Goal: Transaction & Acquisition: Purchase product/service

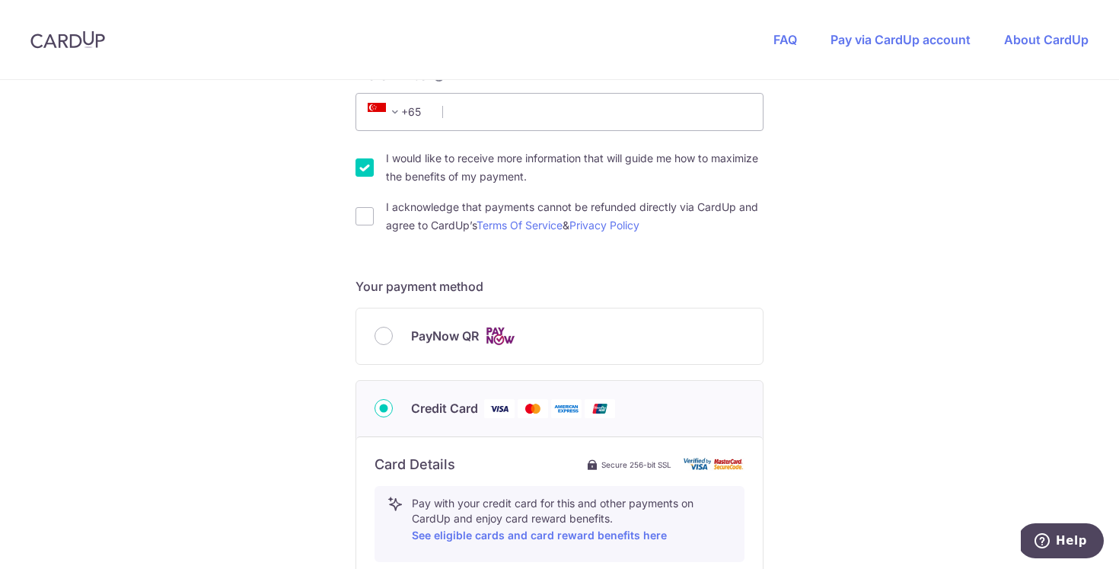
scroll to position [465, 0]
click at [363, 213] on input "I acknowledge that payments cannot be refunded directly via CardUp and agree to…" at bounding box center [365, 215] width 18 height 18
checkbox input "true"
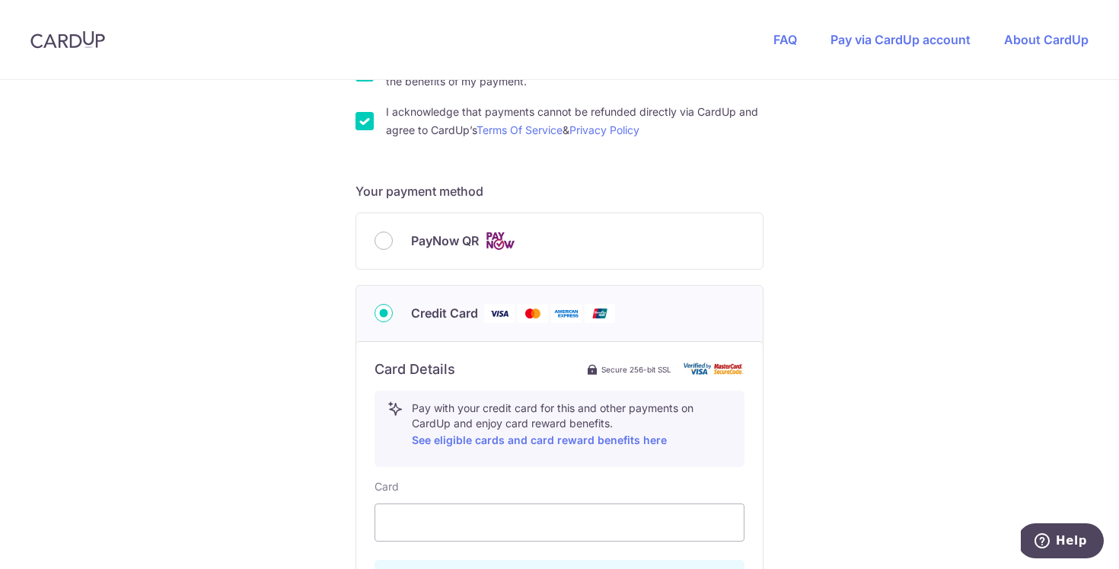
scroll to position [557, 0]
click at [382, 243] on input "PayNow QR" at bounding box center [384, 242] width 18 height 18
radio input "true"
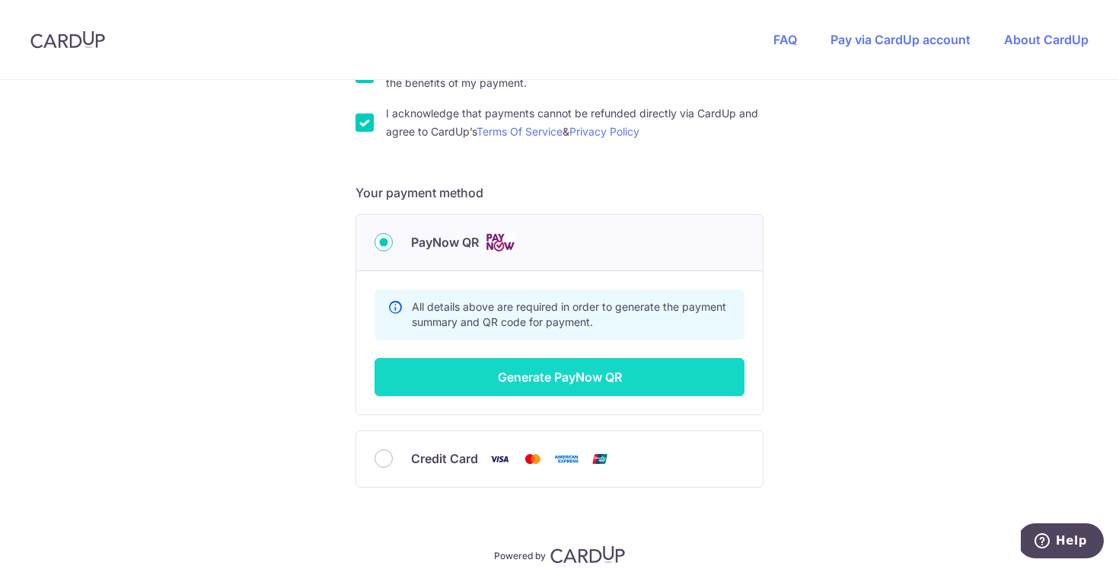
click at [551, 387] on button "Generate PayNow QR" at bounding box center [560, 377] width 370 height 38
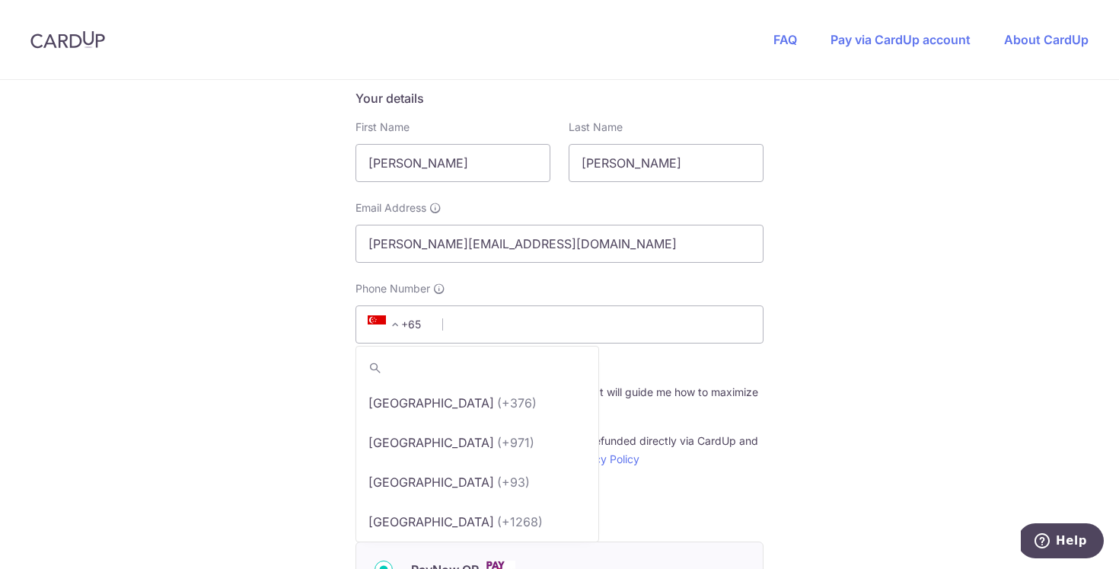
click at [407, 330] on span "+65" at bounding box center [397, 324] width 69 height 18
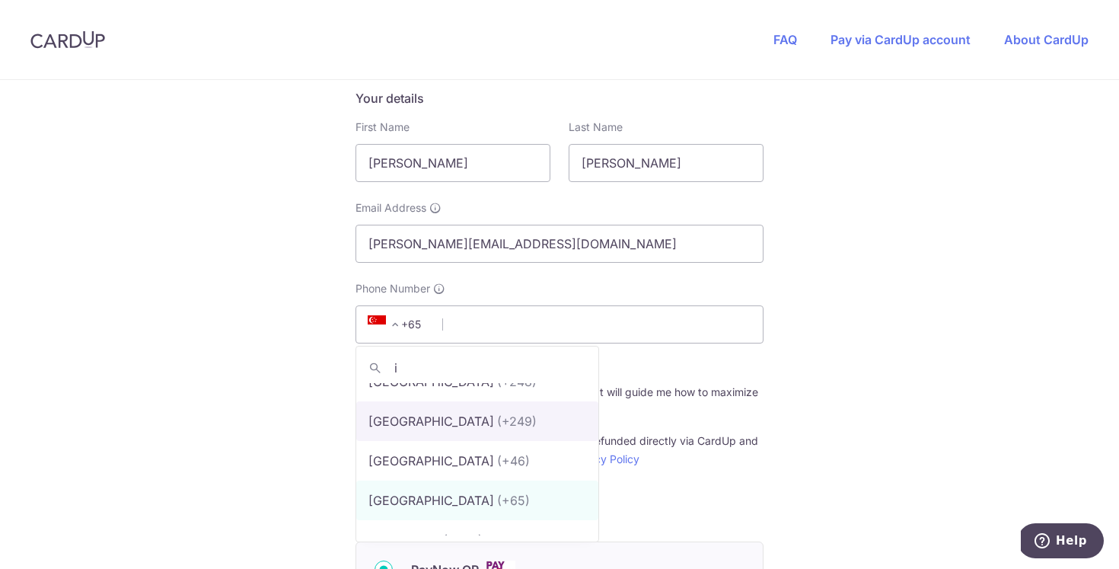
scroll to position [0, 0]
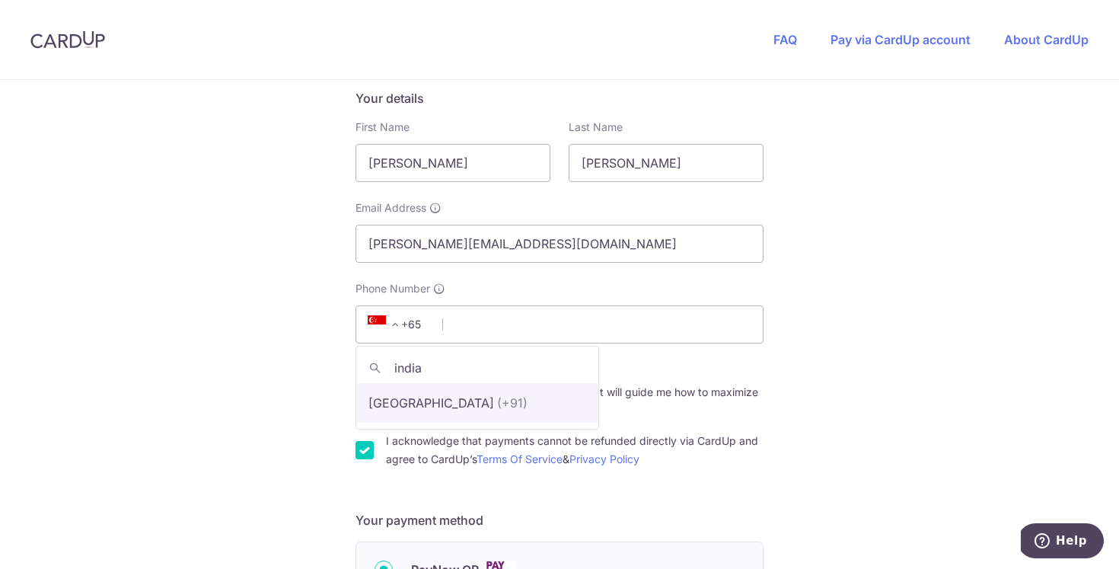
type input "india"
select select "105"
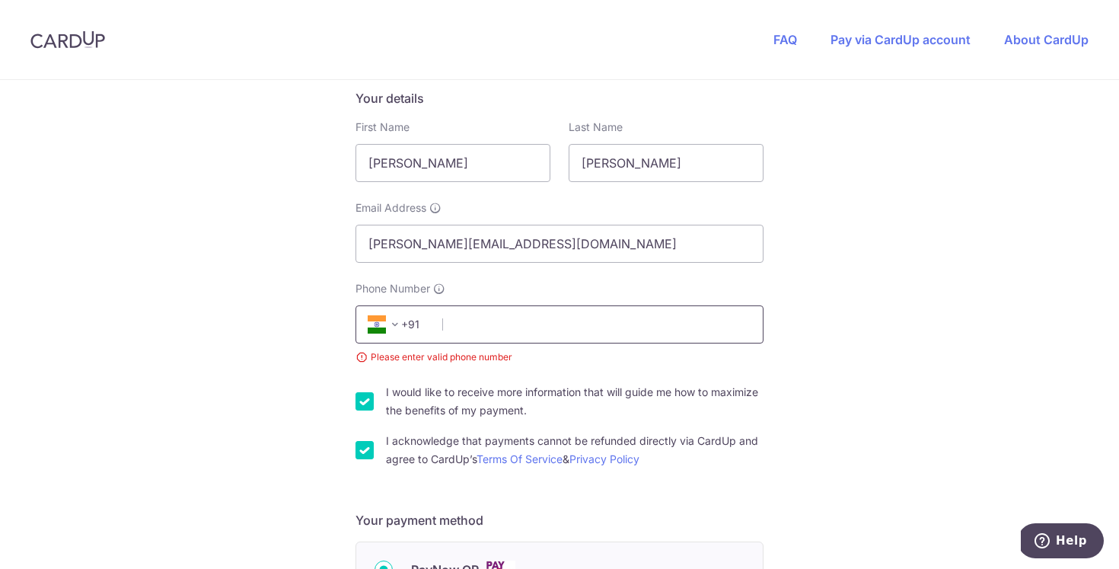
click at [522, 332] on input "Phone Number" at bounding box center [560, 324] width 408 height 38
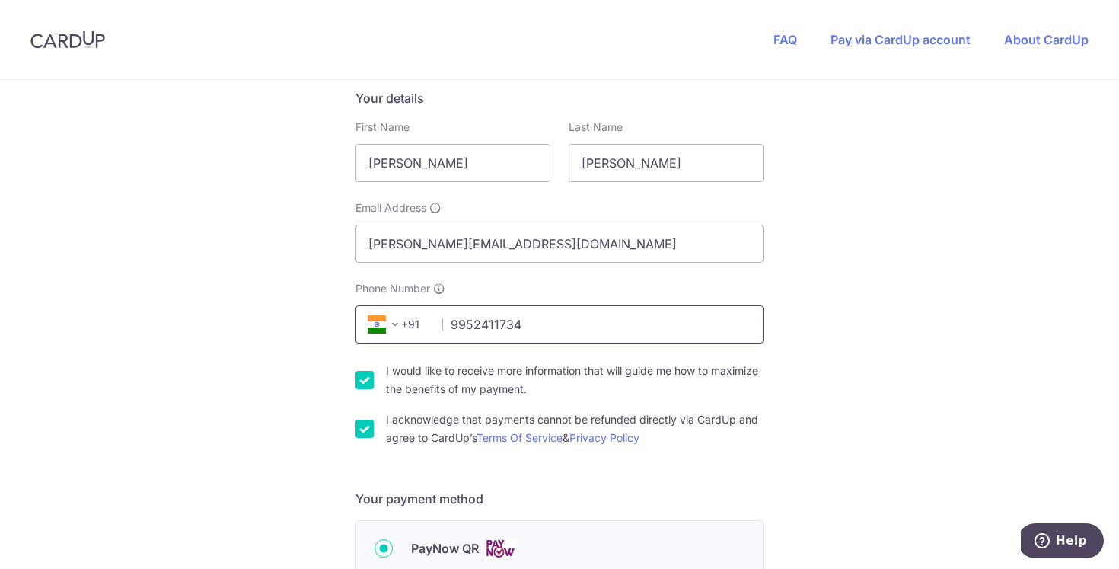
type input "9952411734"
click at [879, 346] on div "You are paying HEI HOMES PTE LTD HEI HOMES PTE LTD uses CardUp to accept paymen…" at bounding box center [559, 385] width 1119 height 1112
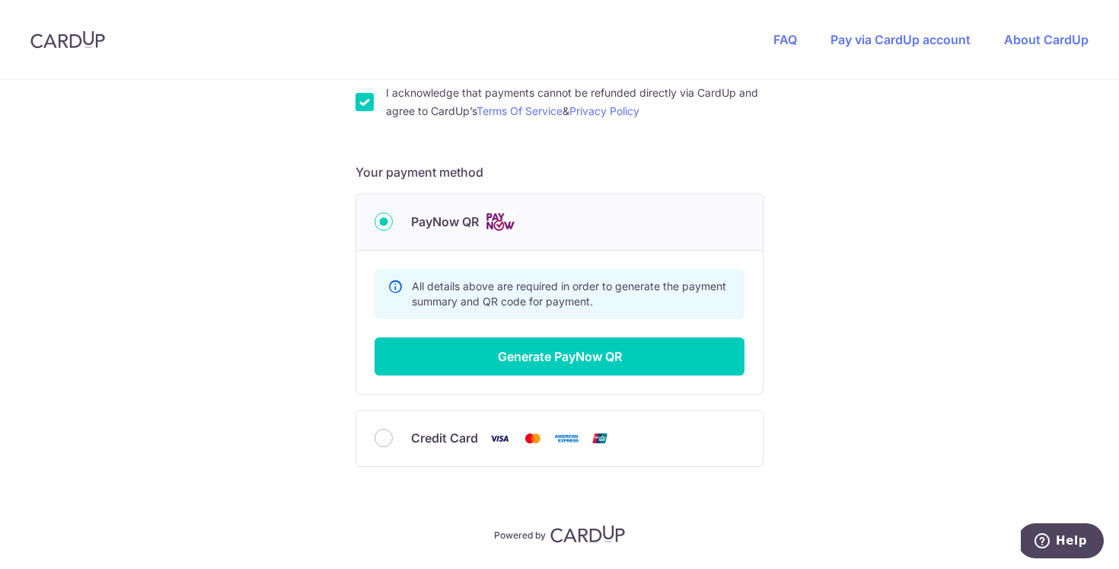
scroll to position [579, 0]
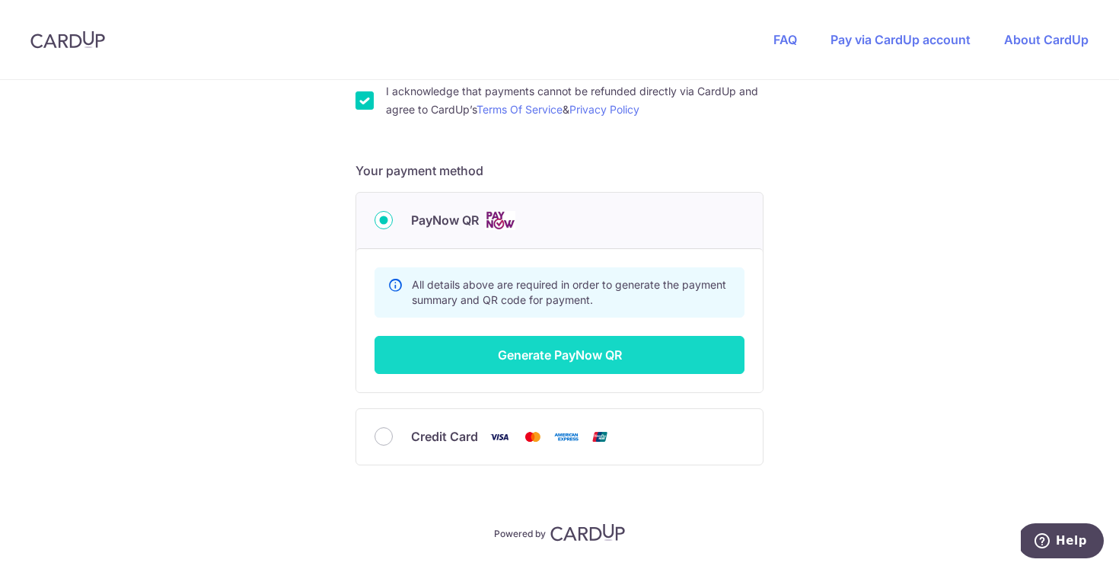
click at [544, 357] on button "Generate PayNow QR" at bounding box center [560, 355] width 370 height 38
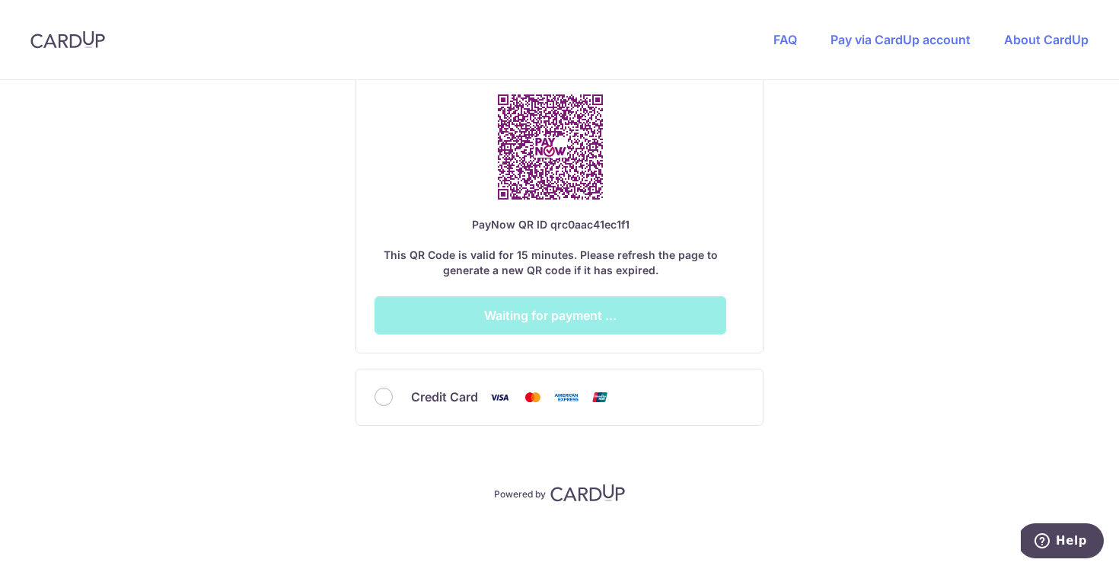
scroll to position [965, 0]
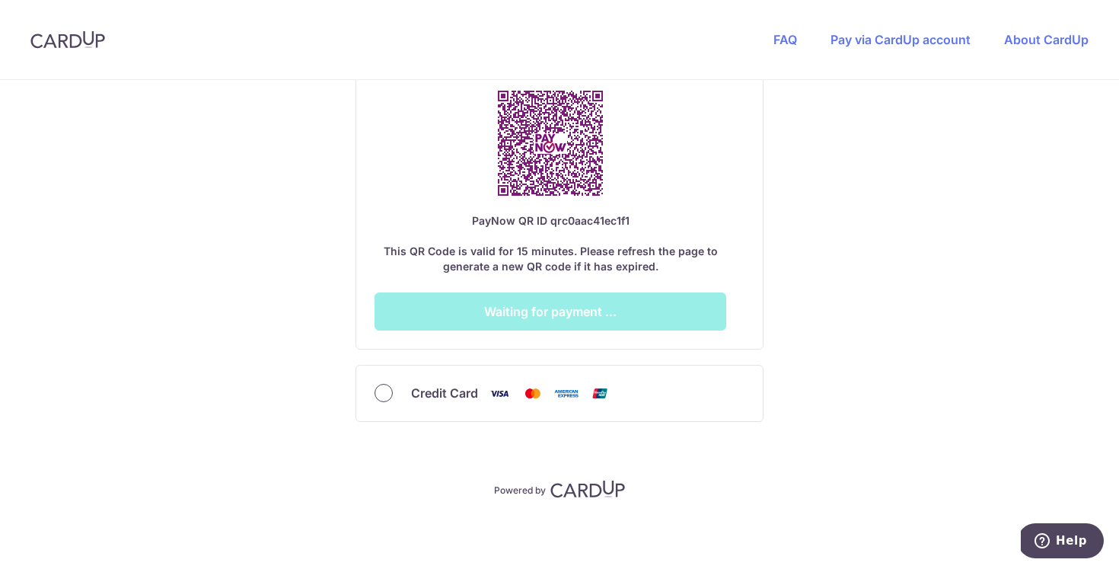
click at [383, 393] on input "Credit Card" at bounding box center [384, 393] width 18 height 18
radio input "true"
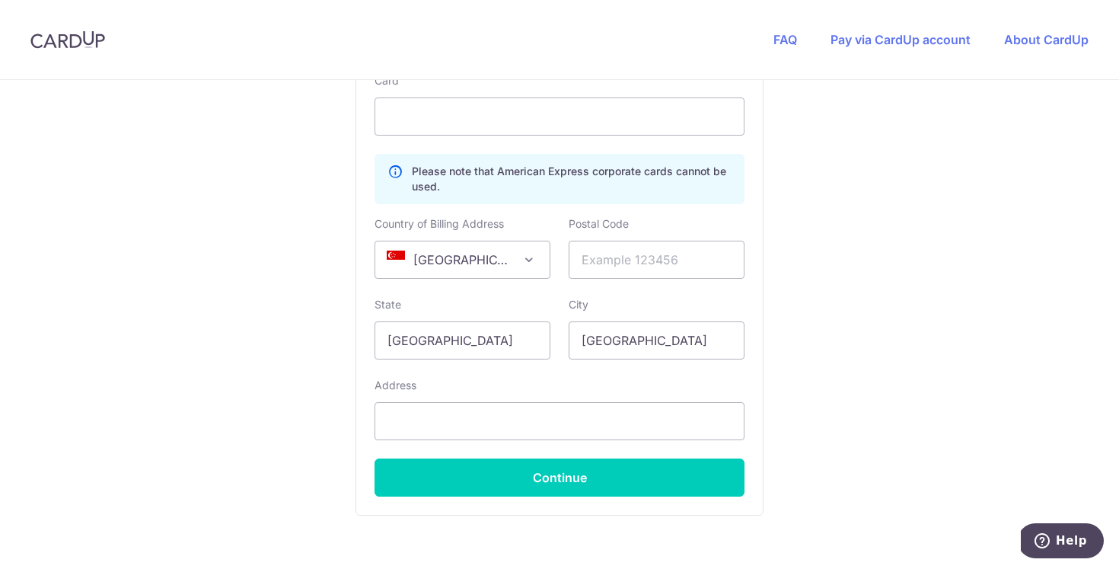
click at [520, 254] on span at bounding box center [529, 260] width 18 height 18
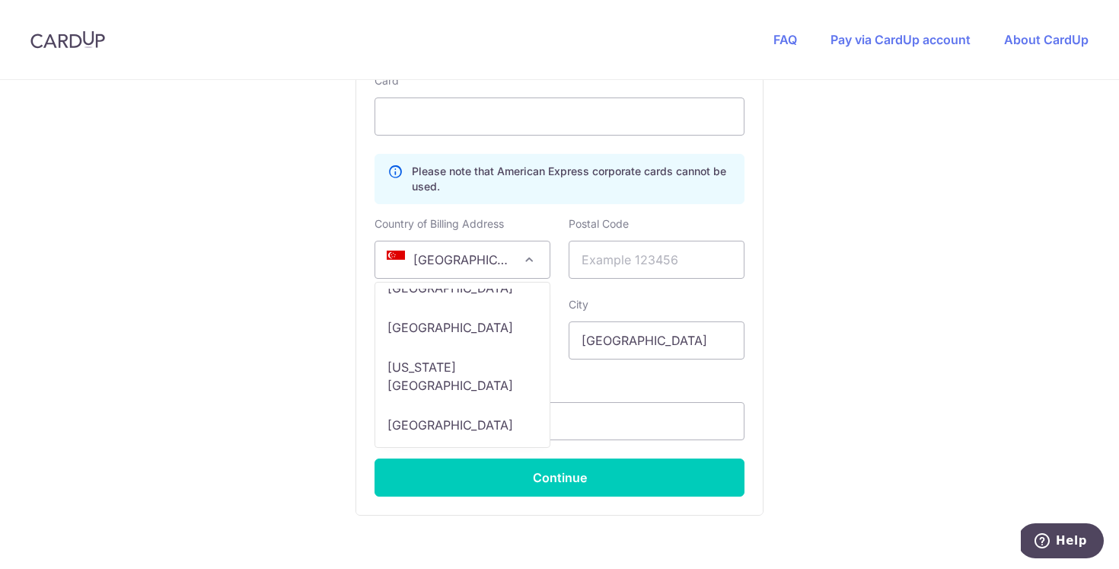
scroll to position [9353, 0]
click at [477, 254] on span "[GEOGRAPHIC_DATA]" at bounding box center [462, 259] width 174 height 37
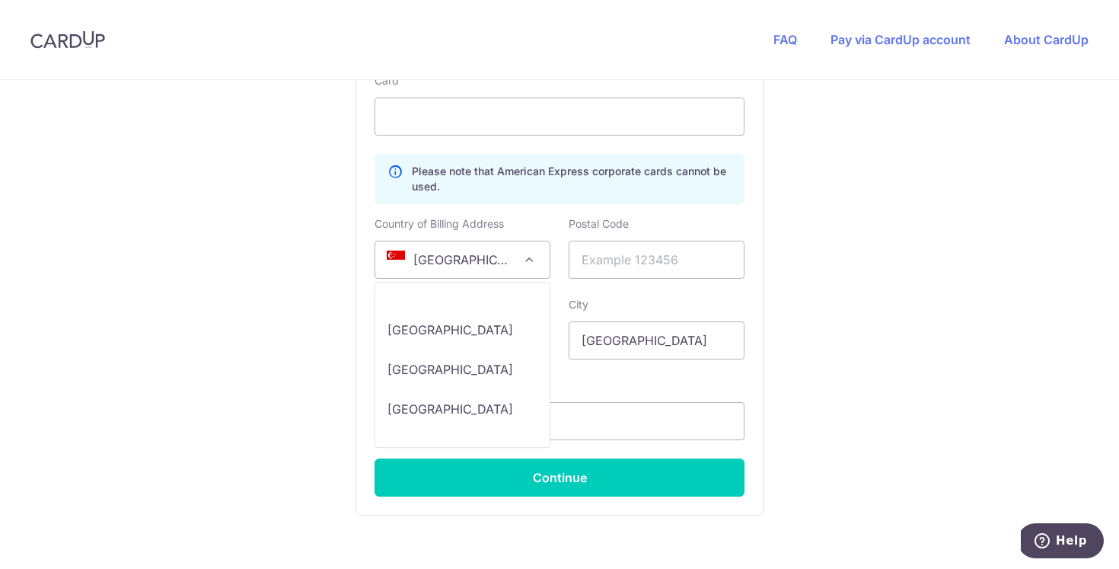
click at [530, 257] on span at bounding box center [529, 260] width 18 height 18
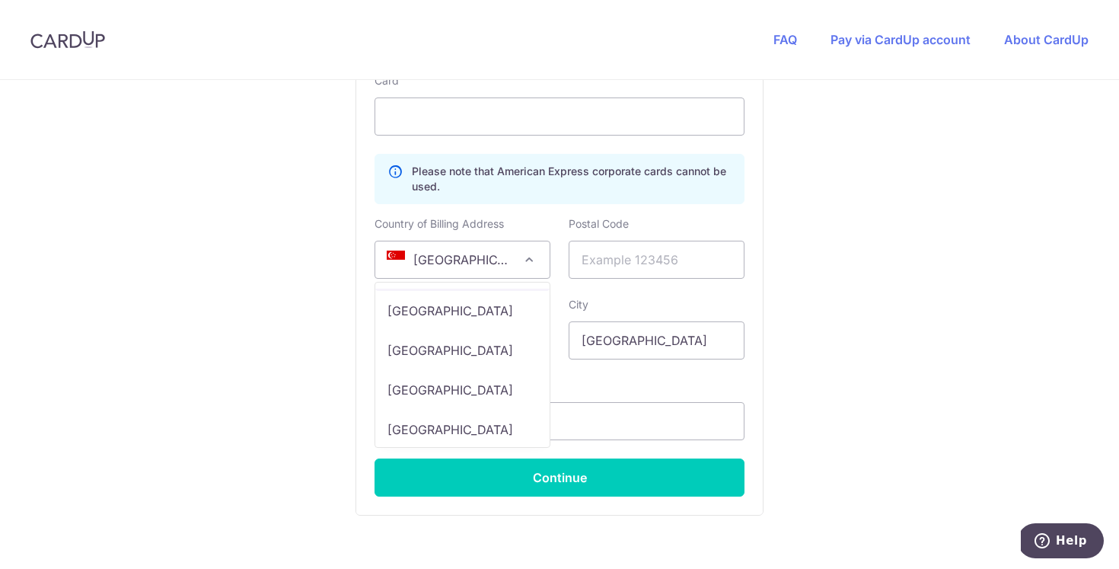
scroll to position [4119, 0]
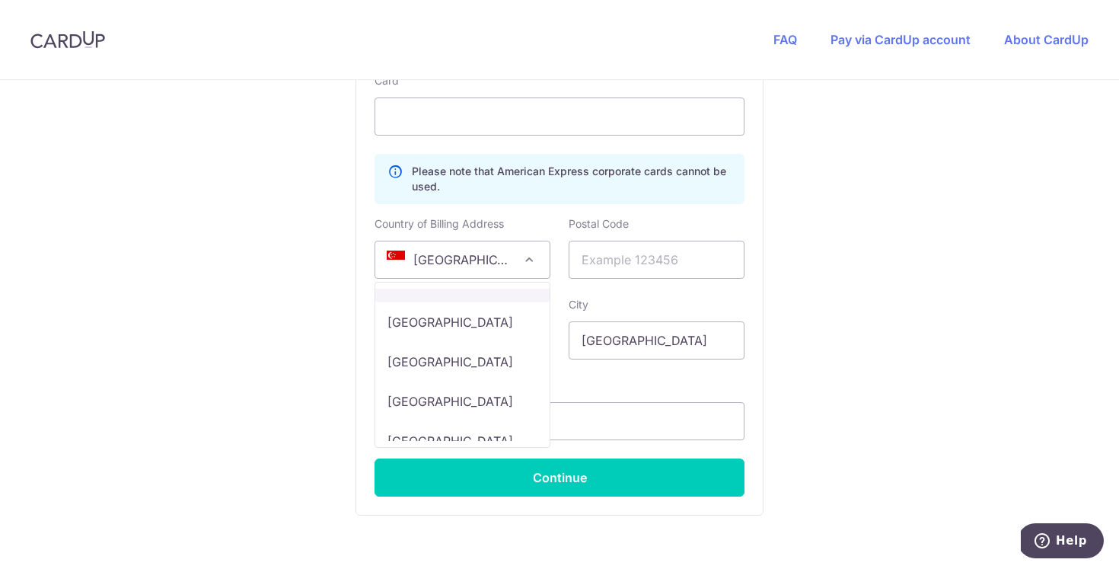
select select "IN"
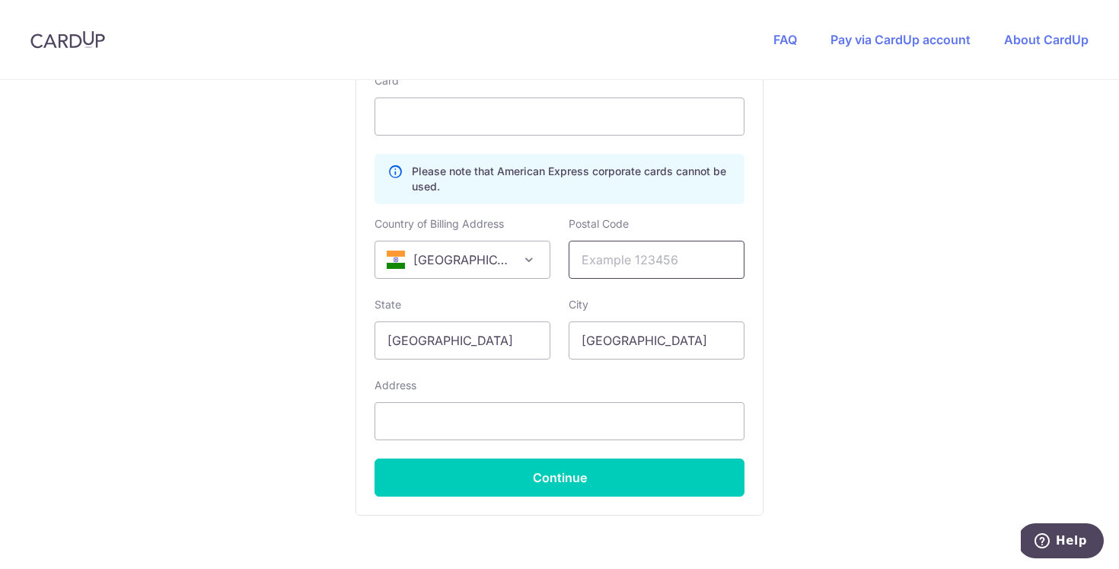
click at [663, 253] on input "text" at bounding box center [657, 260] width 176 height 38
type input "635126"
click at [463, 331] on input "[GEOGRAPHIC_DATA]" at bounding box center [463, 340] width 176 height 38
drag, startPoint x: 463, startPoint y: 331, endPoint x: 333, endPoint y: 340, distance: 130.5
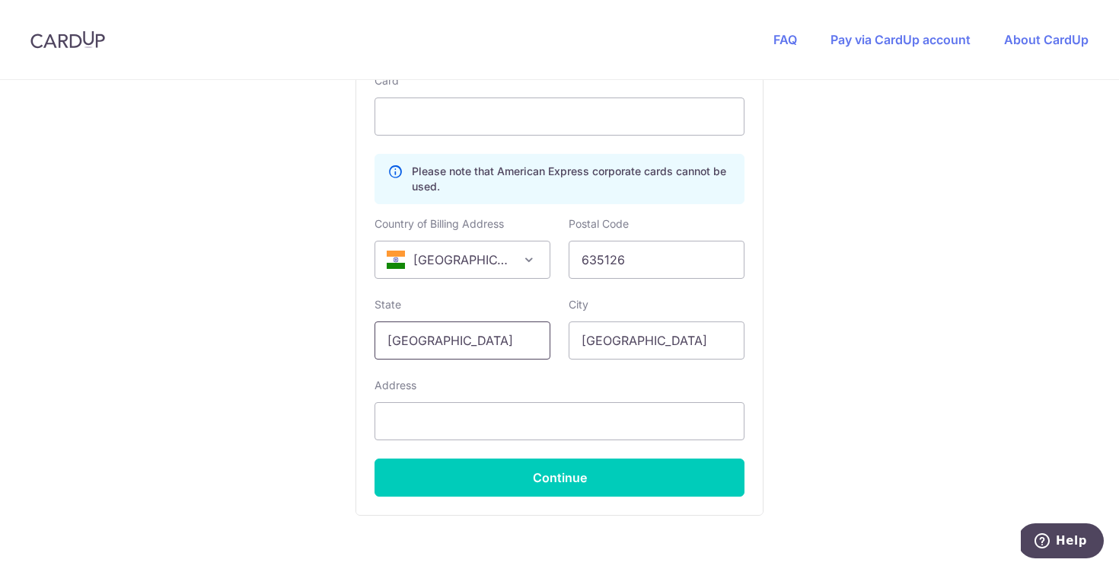
drag, startPoint x: 470, startPoint y: 336, endPoint x: 293, endPoint y: 314, distance: 177.9
type input "r"
type input "t"
type input "[GEOGRAPHIC_DATA]"
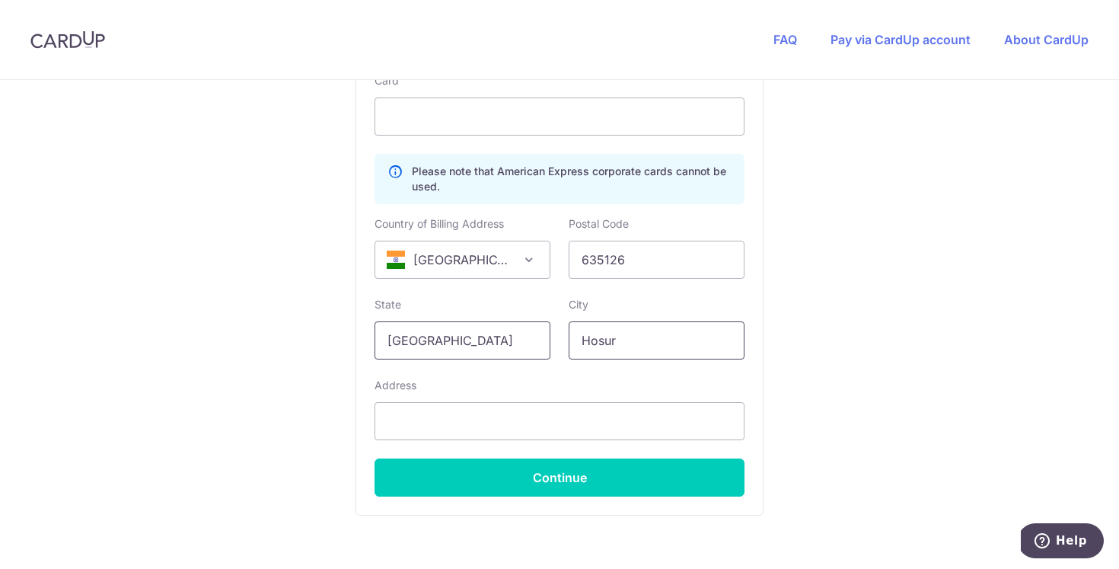
type input "Hosur"
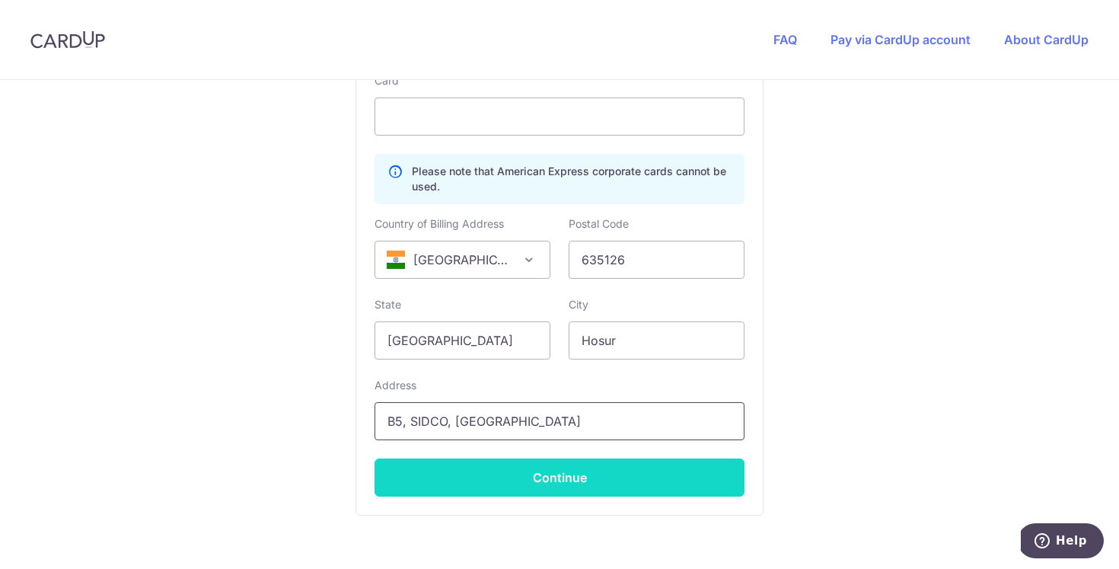
type input "B5, SIDCO, [GEOGRAPHIC_DATA]"
click at [531, 475] on button "Continue" at bounding box center [560, 477] width 370 height 38
type input "**** 0140"
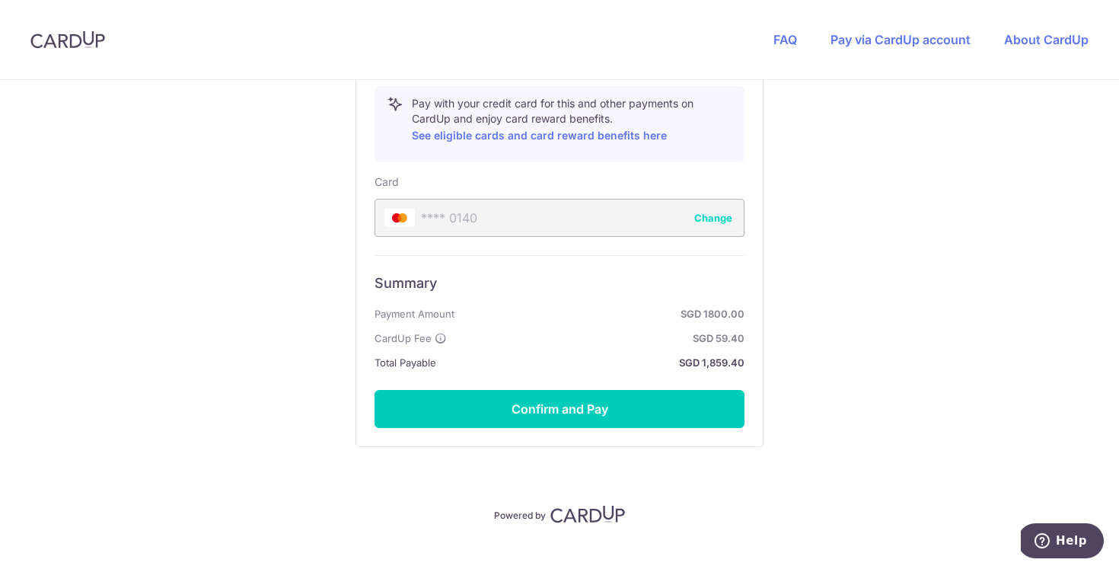
scroll to position [864, 0]
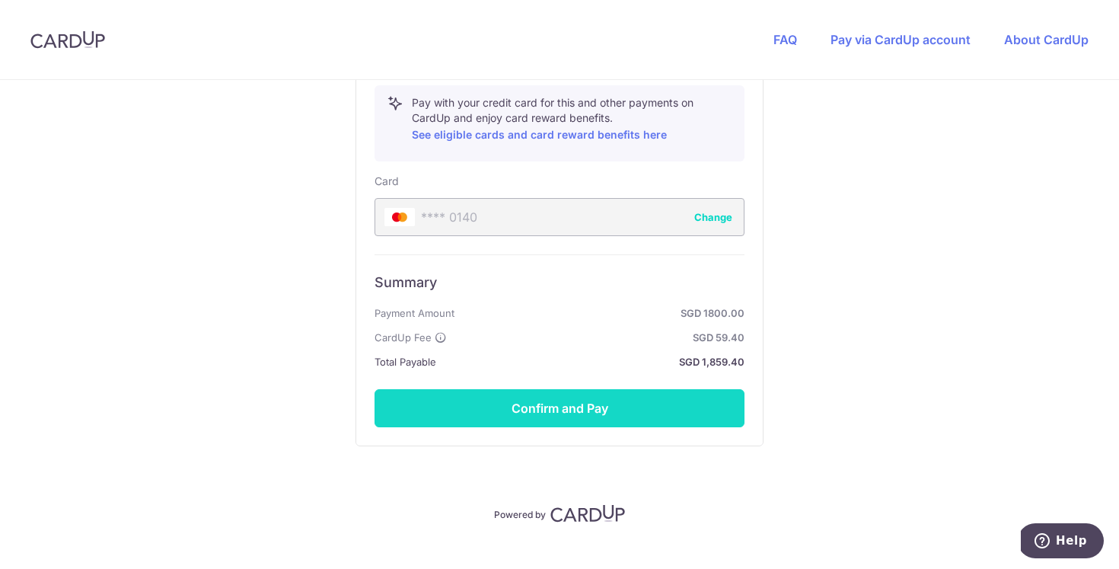
click at [574, 413] on button "Confirm and Pay" at bounding box center [560, 408] width 370 height 38
